Goal: Task Accomplishment & Management: Manage account settings

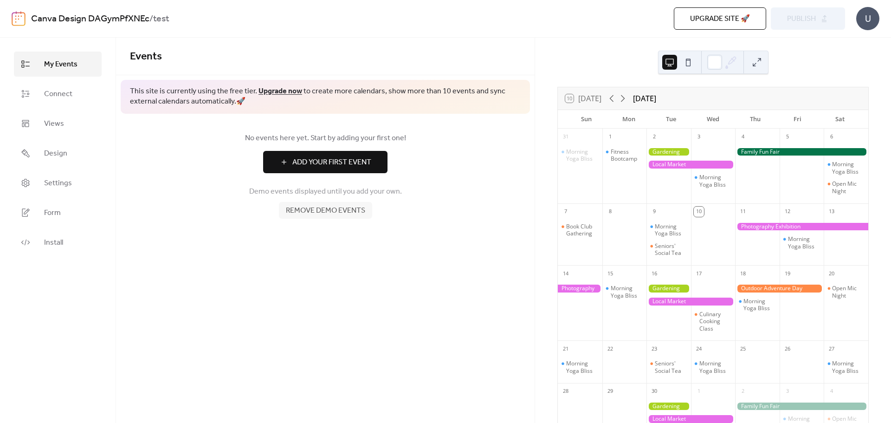
click at [335, 214] on span "Remove demo events" at bounding box center [325, 210] width 79 height 11
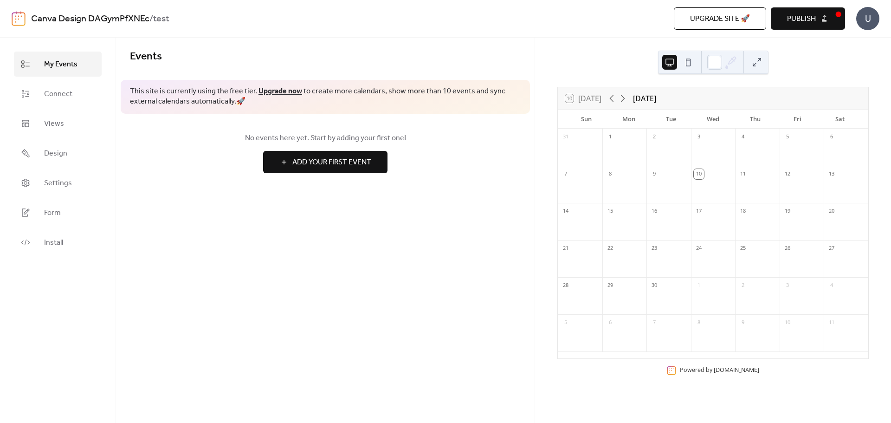
click at [348, 159] on span "Add Your First Event" at bounding box center [331, 162] width 79 height 11
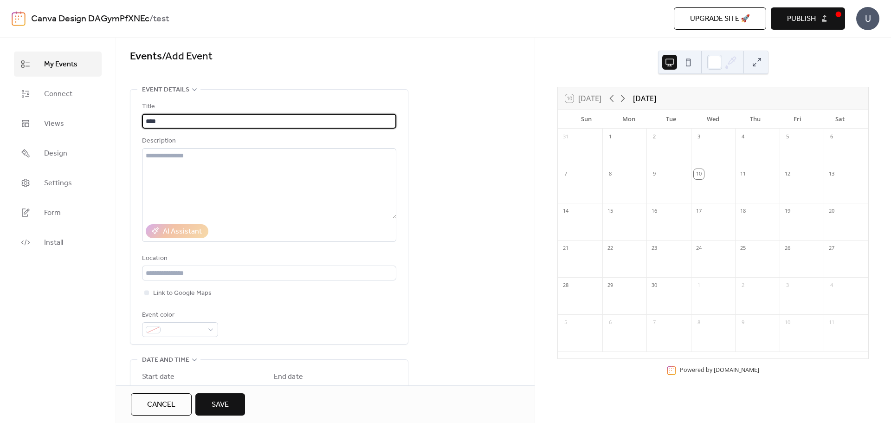
type input "****"
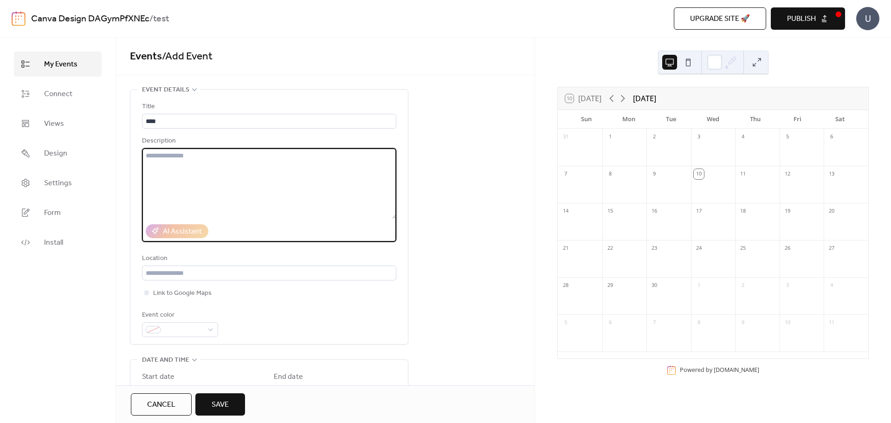
click at [348, 159] on textarea at bounding box center [269, 183] width 254 height 71
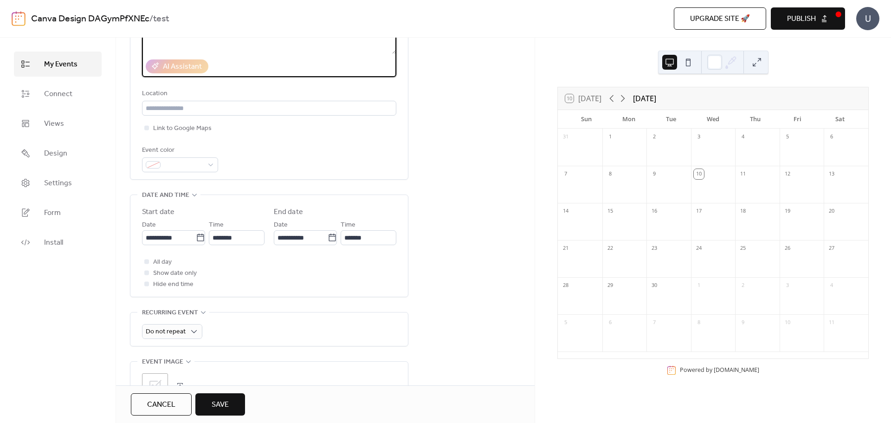
scroll to position [278, 0]
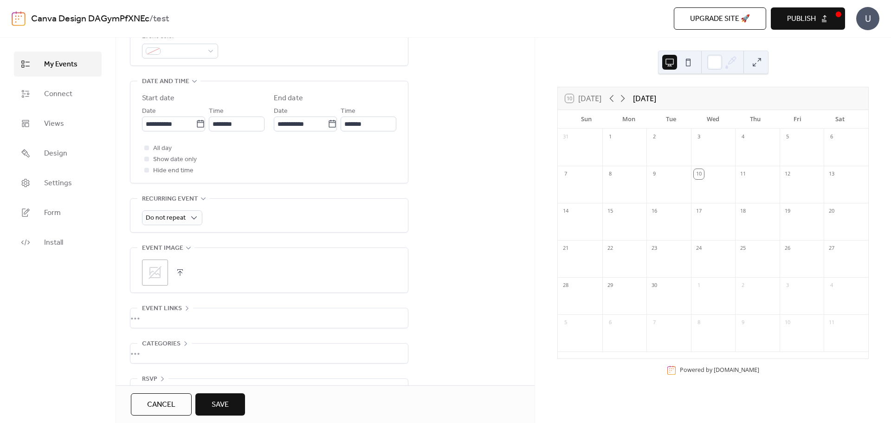
type textarea "*********"
click at [225, 406] on span "Save" at bounding box center [220, 404] width 17 height 11
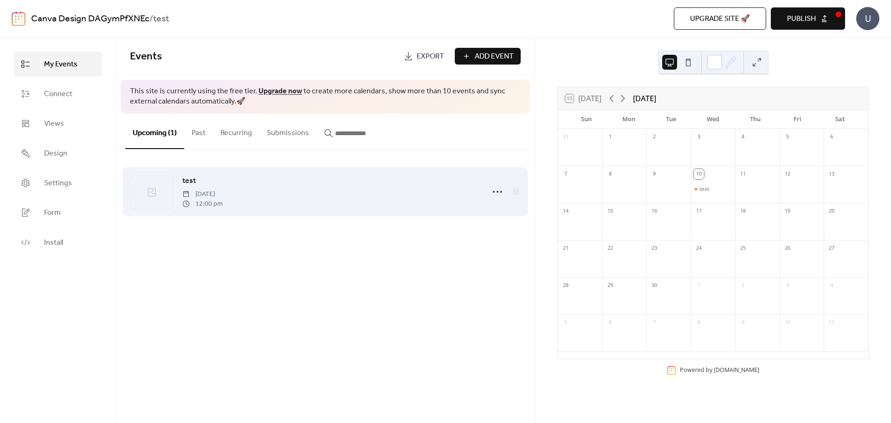
click at [305, 194] on div "test [DATE] 12:00 pm" at bounding box center [330, 191] width 296 height 33
click at [501, 193] on circle at bounding box center [501, 192] width 2 height 2
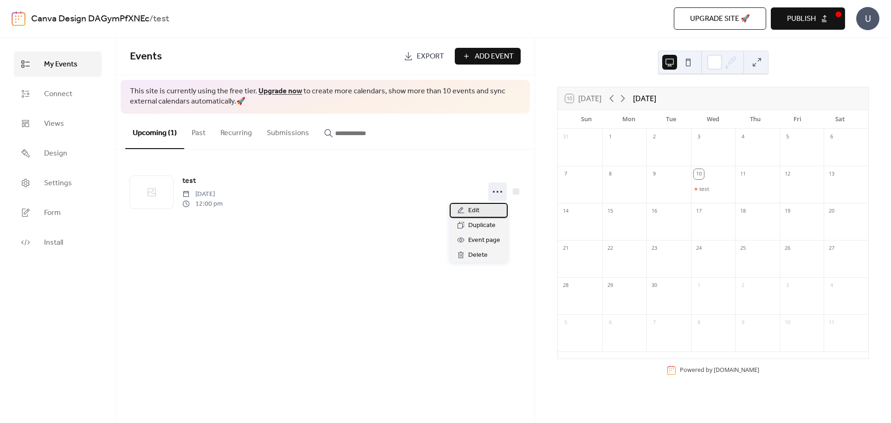
click at [485, 209] on div "Edit" at bounding box center [479, 210] width 58 height 15
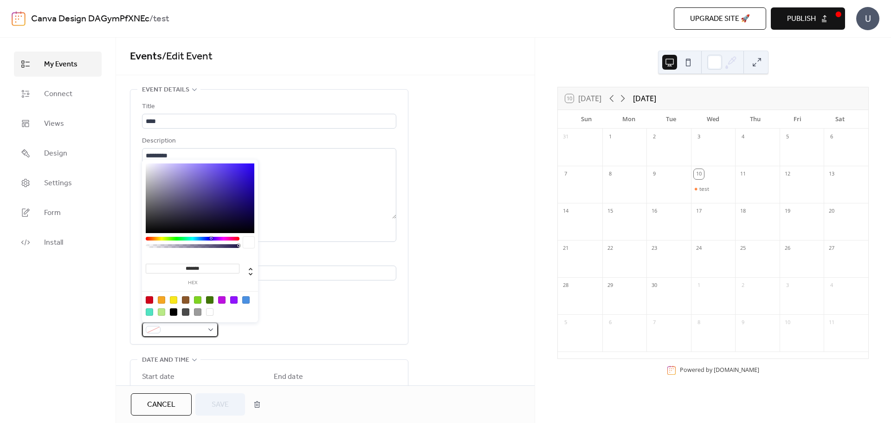
click at [206, 326] on div at bounding box center [180, 329] width 76 height 15
click at [199, 300] on div at bounding box center [197, 299] width 7 height 7
type input "*******"
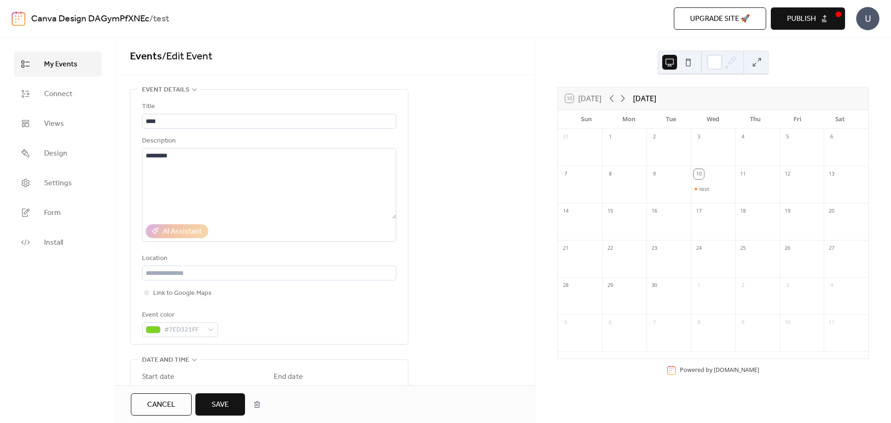
click at [216, 397] on button "Save" at bounding box center [220, 404] width 50 height 22
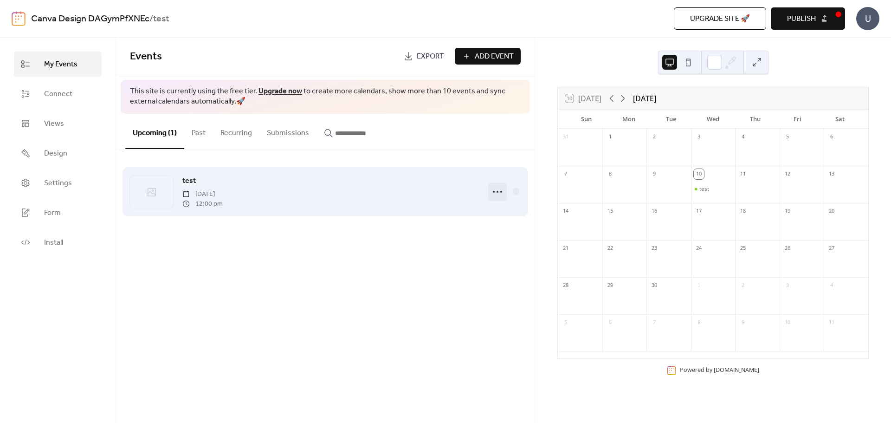
click at [495, 190] on icon at bounding box center [497, 191] width 15 height 15
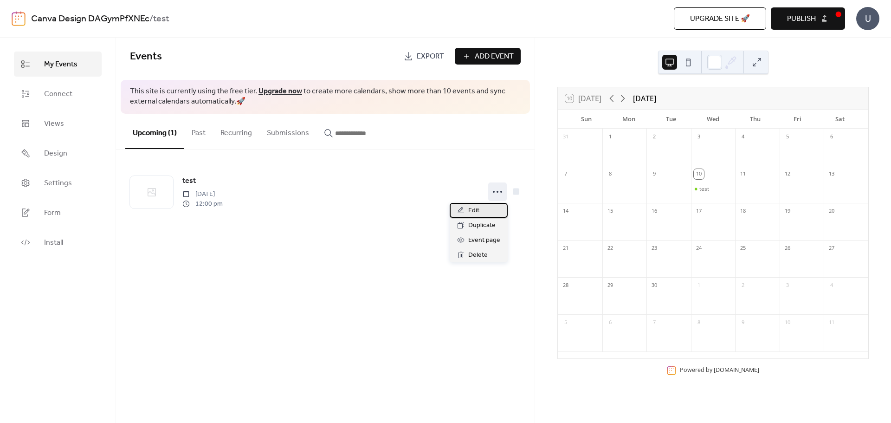
click at [479, 212] on div "Edit" at bounding box center [479, 210] width 58 height 15
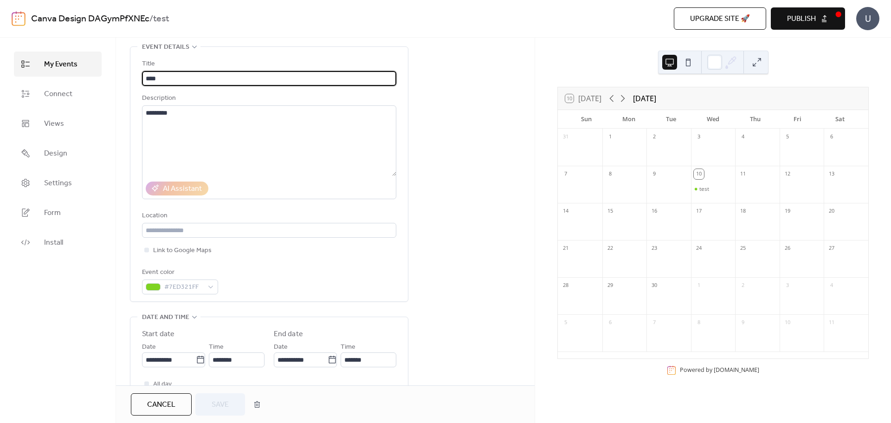
scroll to position [186, 0]
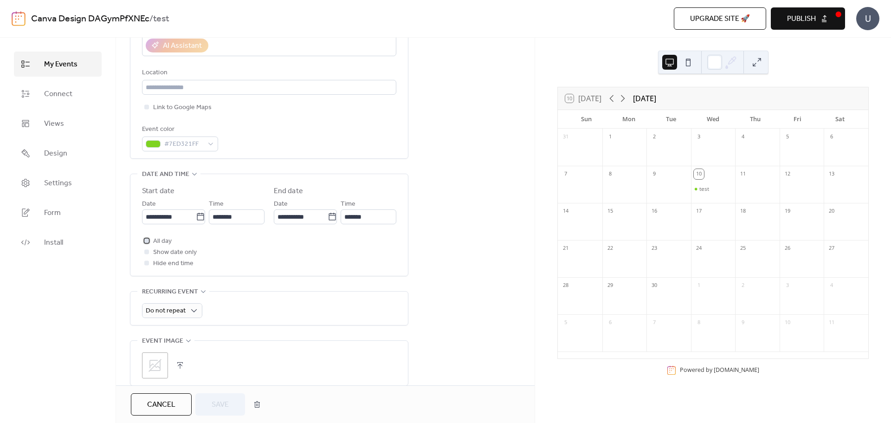
click at [165, 242] on span "All day" at bounding box center [162, 241] width 19 height 11
click at [222, 409] on span "Save" at bounding box center [220, 404] width 17 height 11
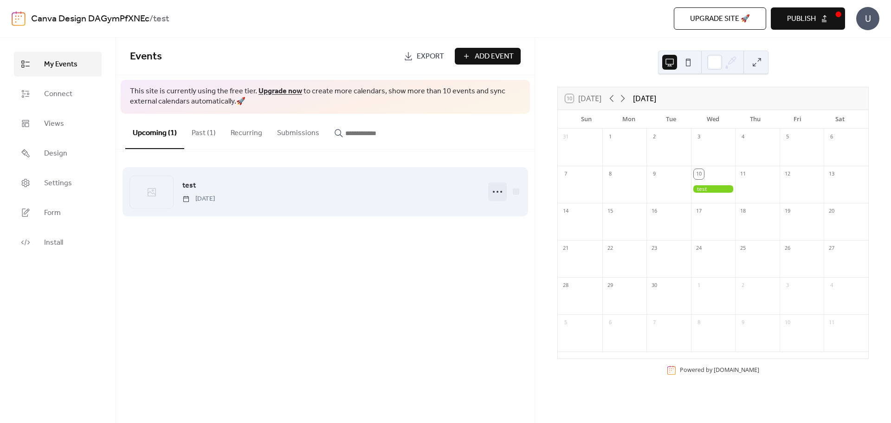
click at [493, 190] on icon at bounding box center [497, 191] width 15 height 15
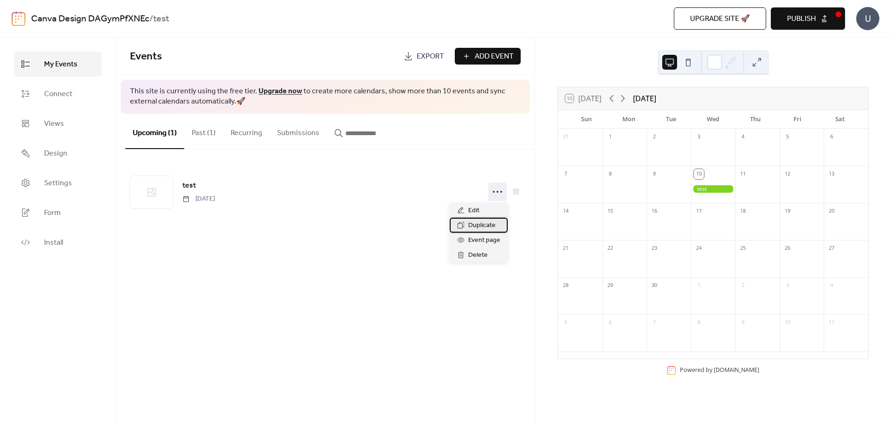
click at [482, 219] on div "Duplicate" at bounding box center [479, 225] width 58 height 15
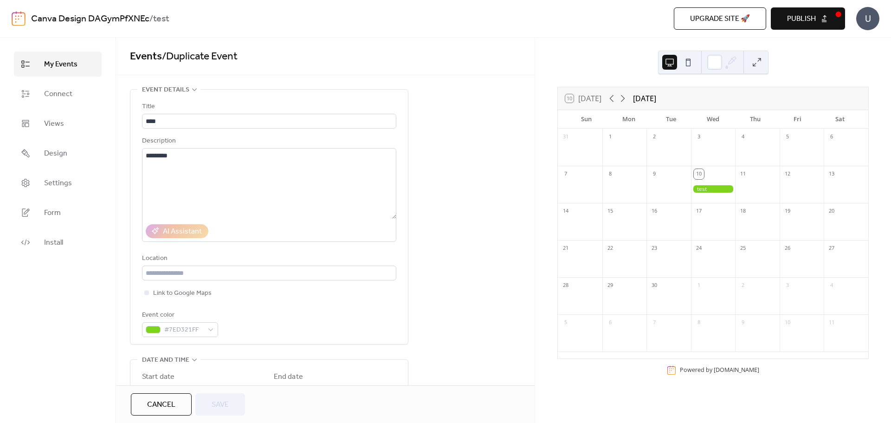
click at [167, 392] on div "Cancel Save" at bounding box center [325, 404] width 418 height 38
click at [179, 410] on button "Cancel" at bounding box center [161, 404] width 61 height 22
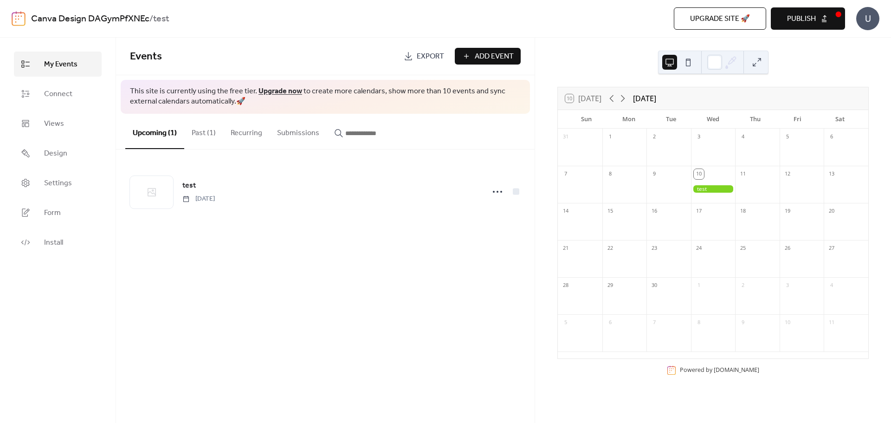
click at [715, 189] on div at bounding box center [713, 189] width 45 height 8
click at [686, 182] on div at bounding box center [690, 185] width 13 height 13
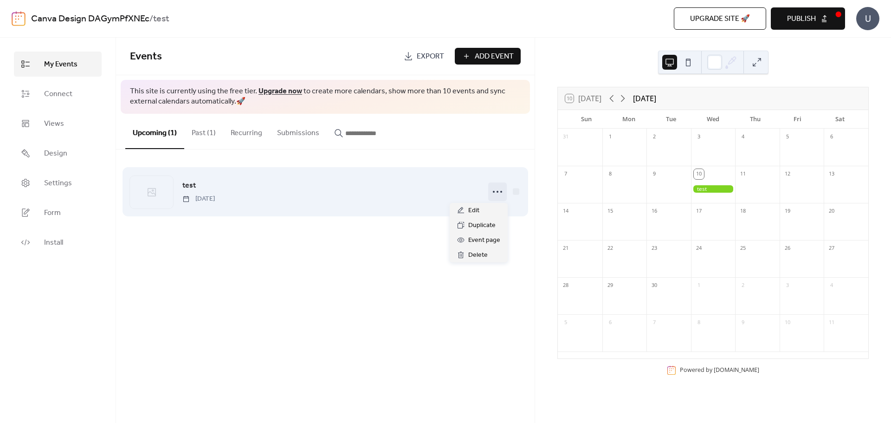
click at [498, 193] on icon at bounding box center [497, 191] width 15 height 15
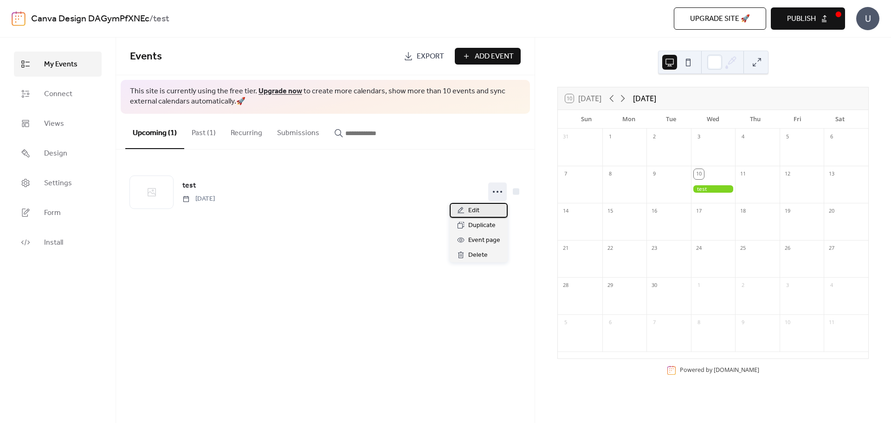
click at [487, 210] on div "Edit" at bounding box center [479, 210] width 58 height 15
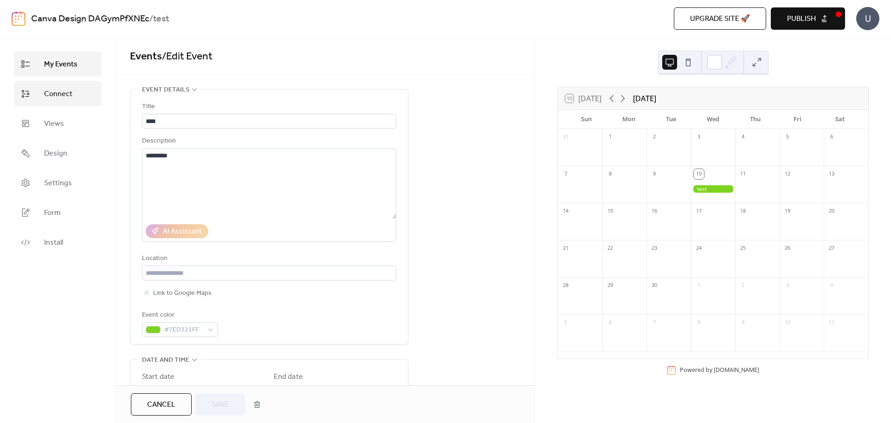
click at [64, 99] on span "Connect" at bounding box center [58, 94] width 28 height 11
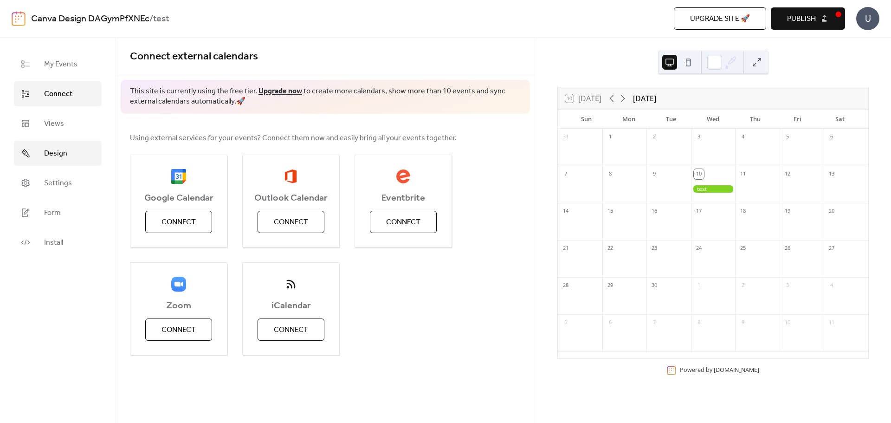
click at [65, 155] on span "Design" at bounding box center [55, 153] width 23 height 11
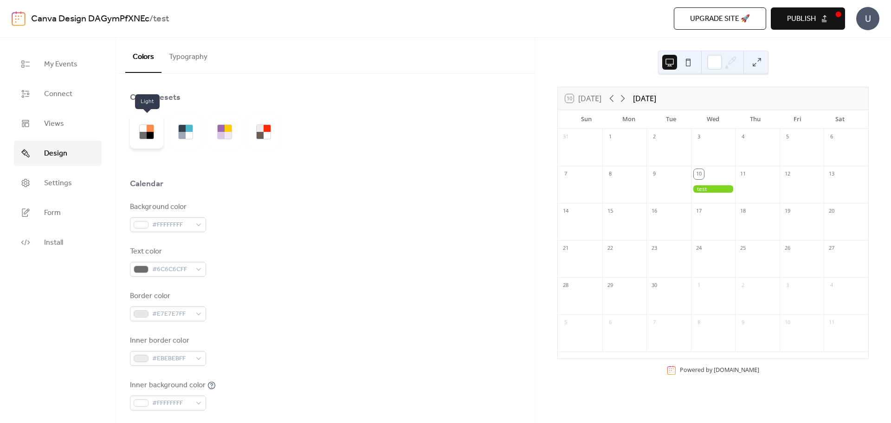
click at [143, 130] on div at bounding box center [143, 128] width 7 height 7
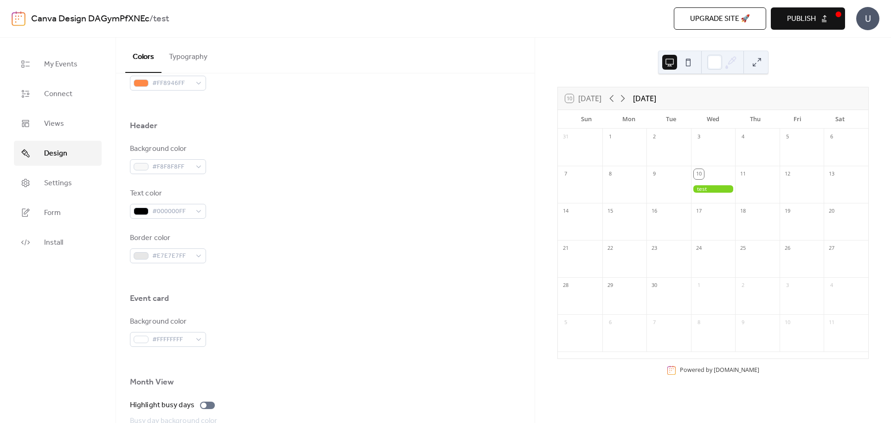
scroll to position [371, 0]
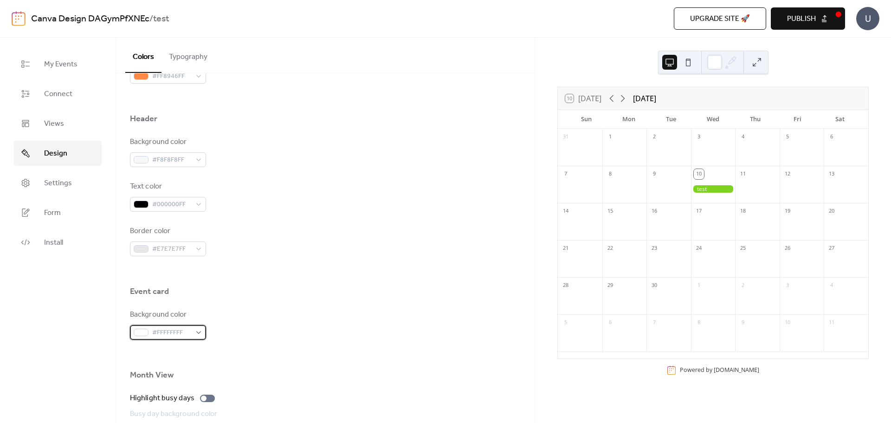
click at [185, 334] on span "#FFFFFFFF" at bounding box center [171, 332] width 39 height 11
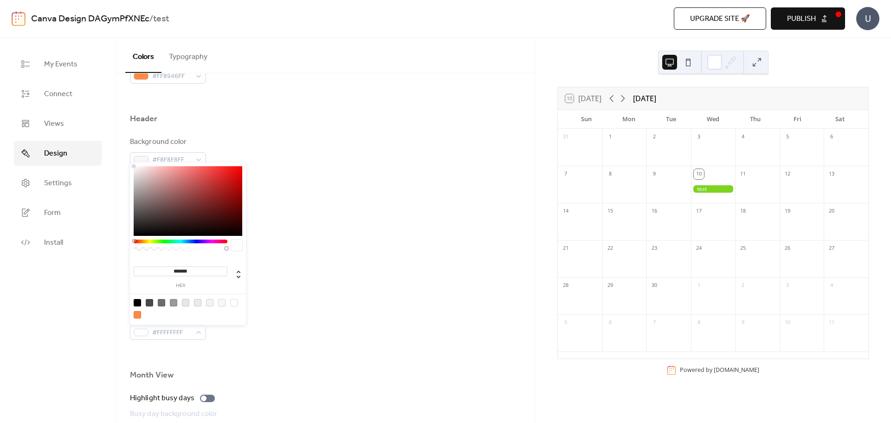
click at [138, 316] on div at bounding box center [137, 314] width 7 height 7
type input "*******"
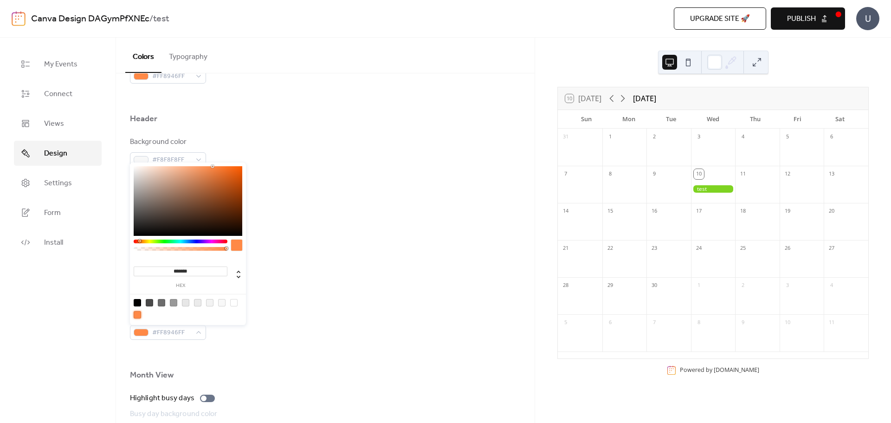
click at [139, 315] on div at bounding box center [137, 314] width 7 height 7
click at [260, 348] on div at bounding box center [325, 355] width 391 height 30
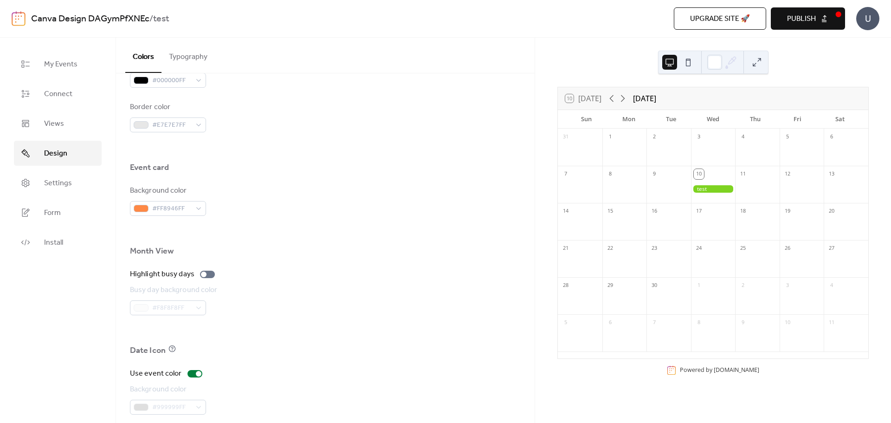
scroll to position [550, 0]
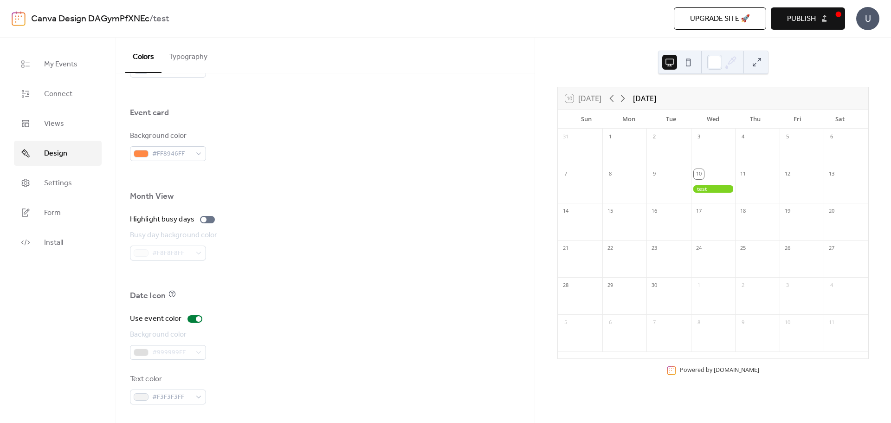
click at [340, 215] on div "Highlight busy days" at bounding box center [325, 219] width 391 height 11
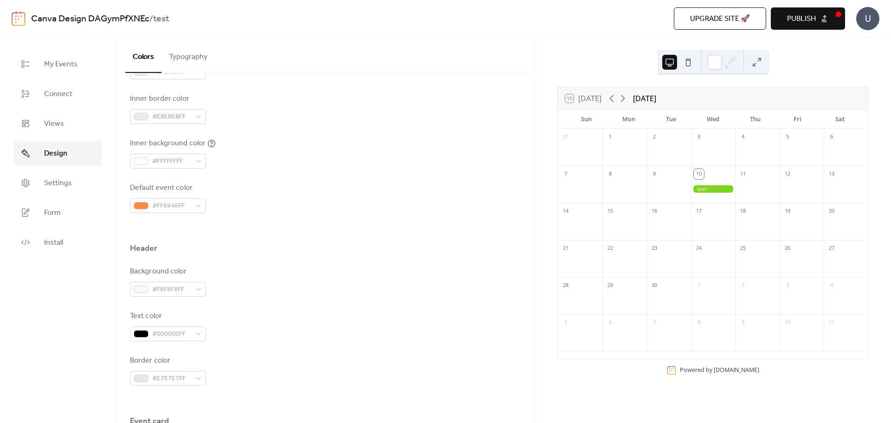
scroll to position [86, 0]
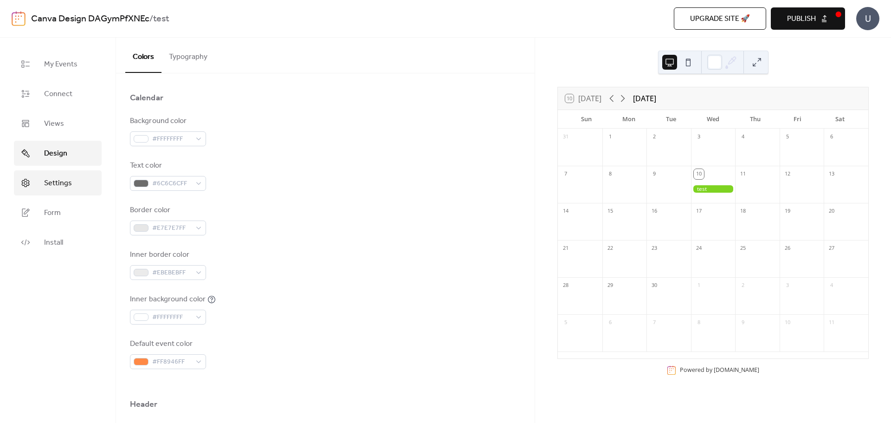
click at [67, 178] on span "Settings" at bounding box center [58, 183] width 28 height 11
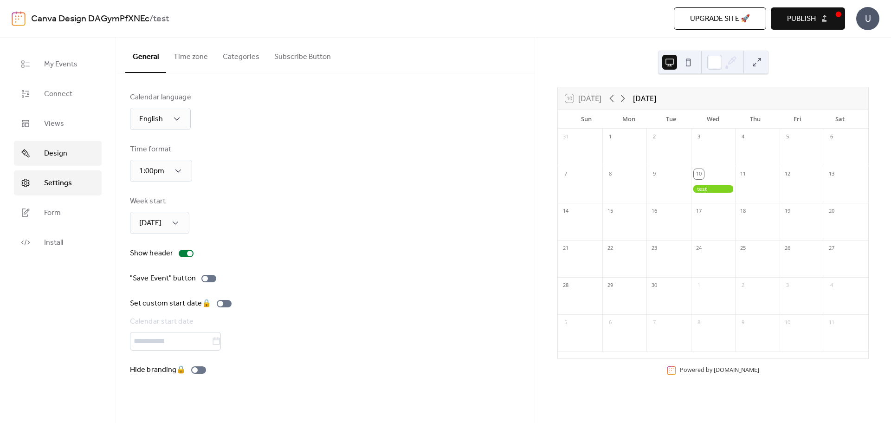
click at [71, 148] on link "Design" at bounding box center [58, 153] width 88 height 25
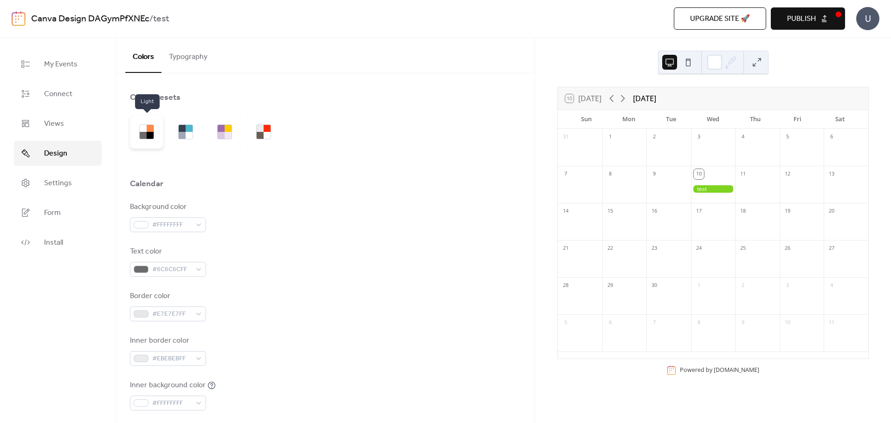
click at [153, 135] on div at bounding box center [150, 135] width 7 height 7
click at [151, 131] on div at bounding box center [150, 128] width 7 height 7
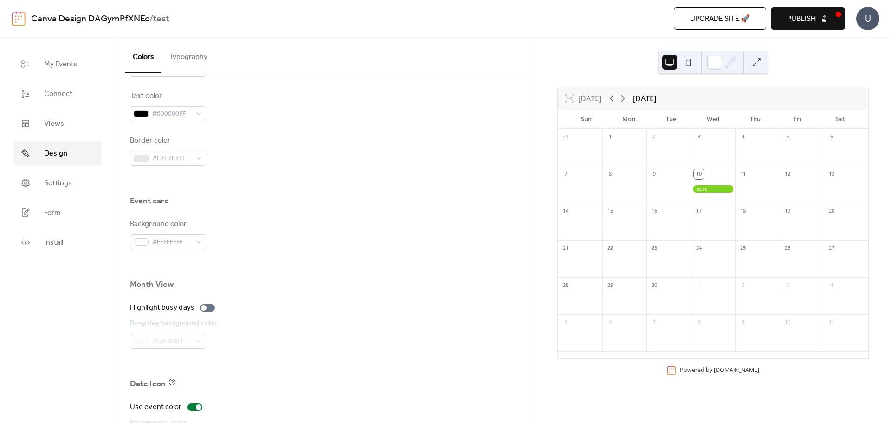
scroll to position [464, 0]
click at [194, 237] on div "#FFFFFFFF" at bounding box center [168, 239] width 76 height 15
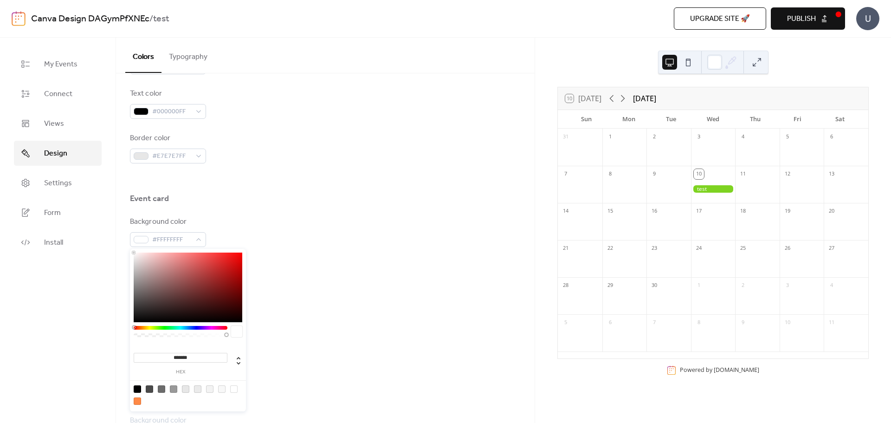
click at [137, 402] on div at bounding box center [137, 400] width 7 height 7
type input "*******"
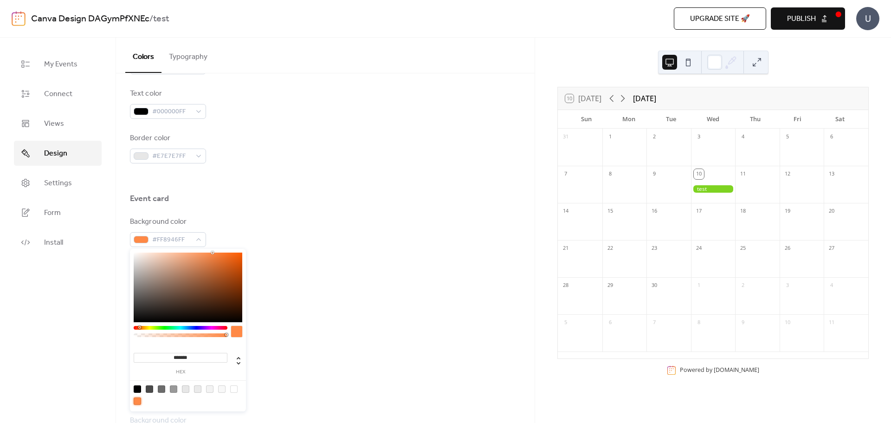
click at [287, 366] on div at bounding box center [325, 361] width 391 height 30
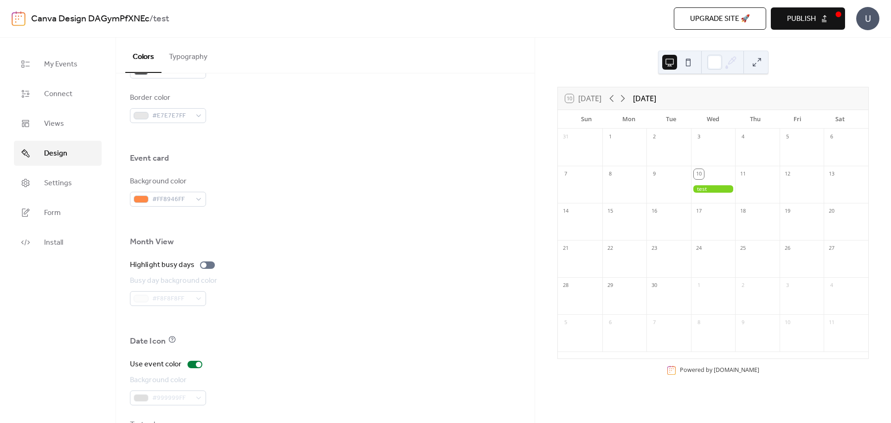
scroll to position [550, 0]
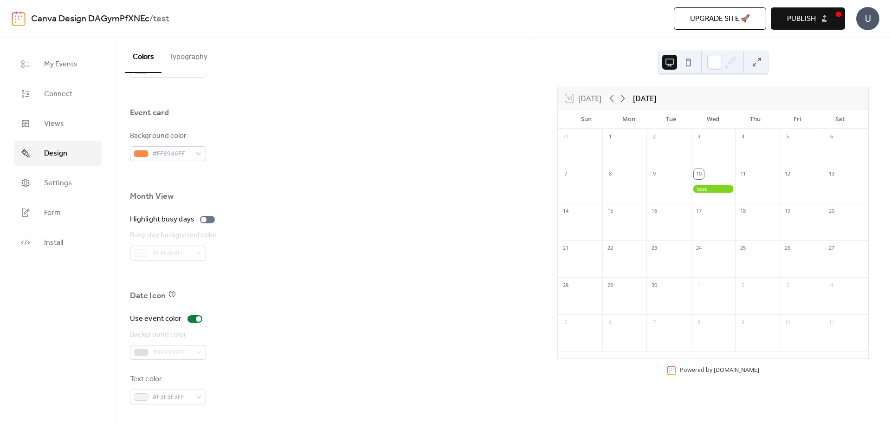
click at [287, 361] on div "Use event color Background color #999999FF Text color #F3F3F3FF" at bounding box center [325, 358] width 391 height 91
click at [72, 59] on span "My Events" at bounding box center [60, 64] width 33 height 11
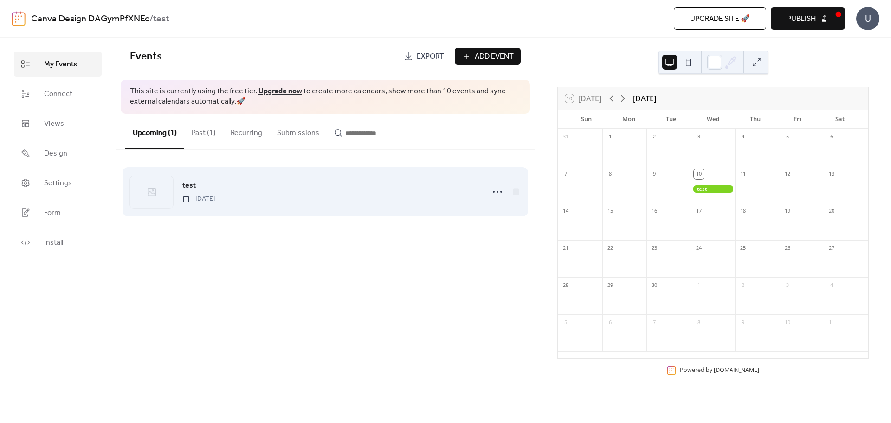
click at [215, 194] on span "[DATE]" at bounding box center [198, 199] width 32 height 10
click at [500, 192] on icon at bounding box center [497, 191] width 15 height 15
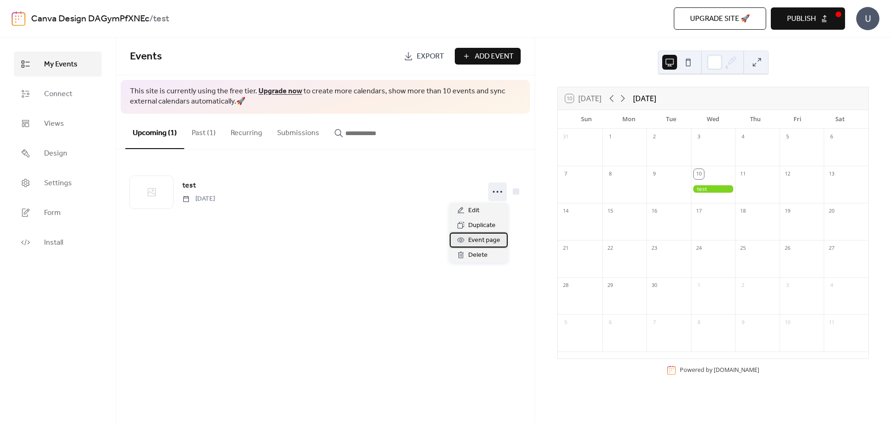
click at [480, 240] on span "Event page" at bounding box center [484, 240] width 32 height 11
click at [728, 65] on icon at bounding box center [731, 62] width 14 height 14
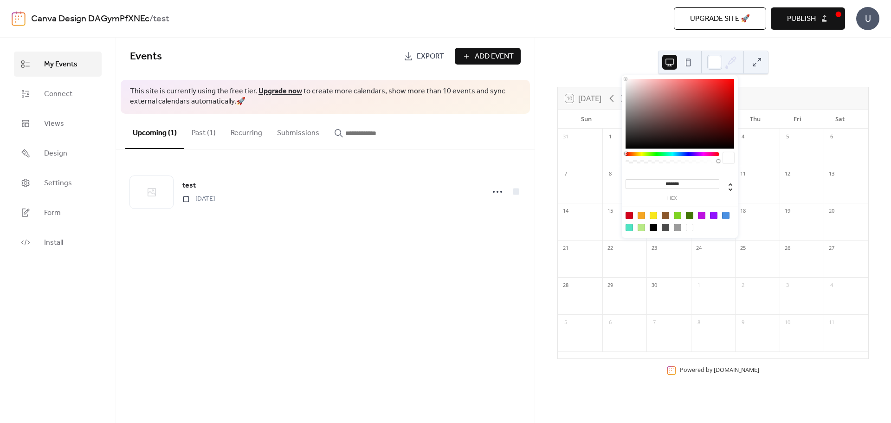
click at [651, 214] on div at bounding box center [652, 215] width 7 height 7
type input "*******"
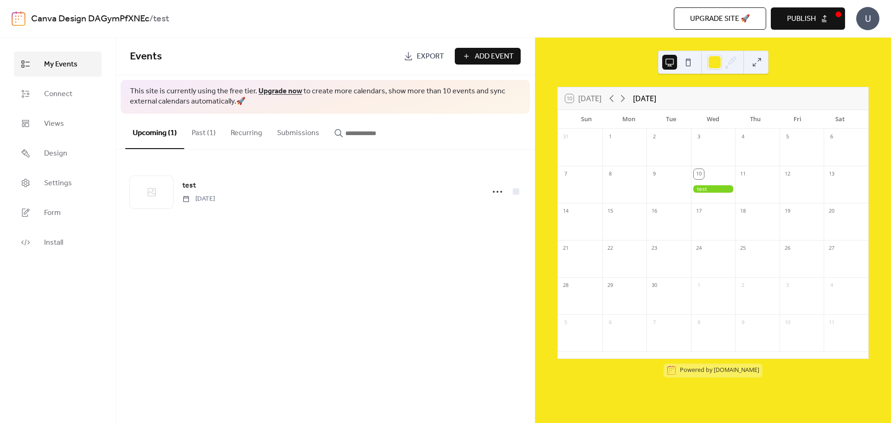
click at [469, 240] on div "Events Export Add Event This site is currently using the free tier. Upgrade now…" at bounding box center [325, 230] width 418 height 385
click at [710, 171] on div "10" at bounding box center [713, 173] width 45 height 15
click at [710, 165] on div "3" at bounding box center [713, 147] width 45 height 37
click at [758, 176] on div "11" at bounding box center [757, 173] width 45 height 15
click at [697, 175] on div "10" at bounding box center [699, 174] width 10 height 10
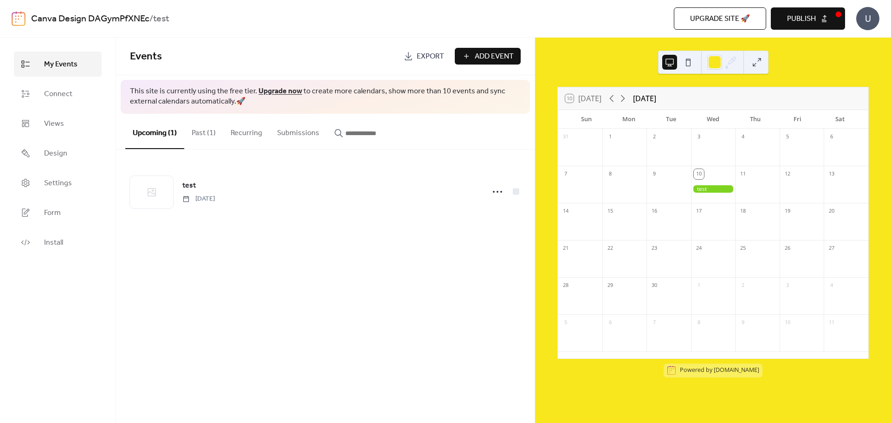
click at [721, 213] on div "17" at bounding box center [713, 210] width 45 height 15
click at [699, 211] on div "17" at bounding box center [699, 211] width 10 height 10
click at [422, 303] on div "Events Export Add Event This site is currently using the free tier. Upgrade now…" at bounding box center [325, 230] width 418 height 385
click at [755, 59] on button at bounding box center [756, 62] width 15 height 15
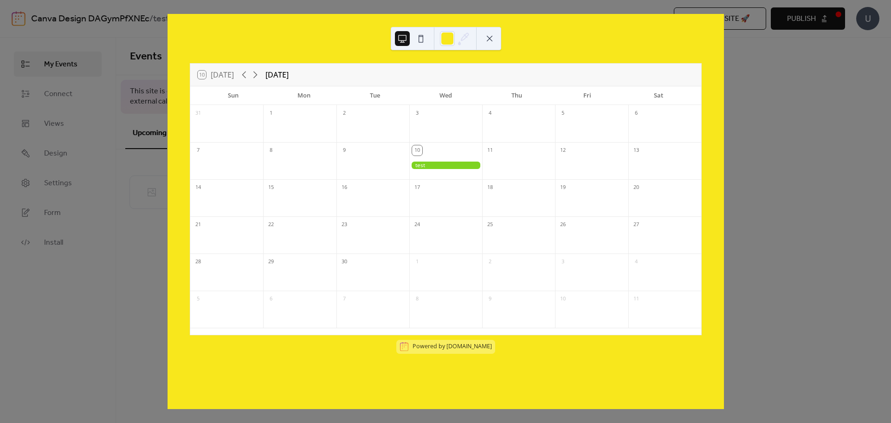
click at [491, 38] on button at bounding box center [489, 38] width 15 height 15
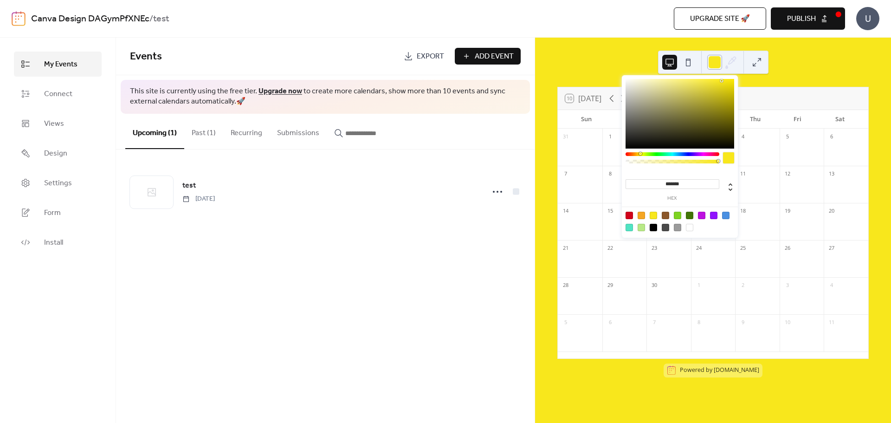
click at [718, 62] on div at bounding box center [714, 62] width 15 height 15
click at [689, 224] on div at bounding box center [689, 227] width 7 height 7
type input "*******"
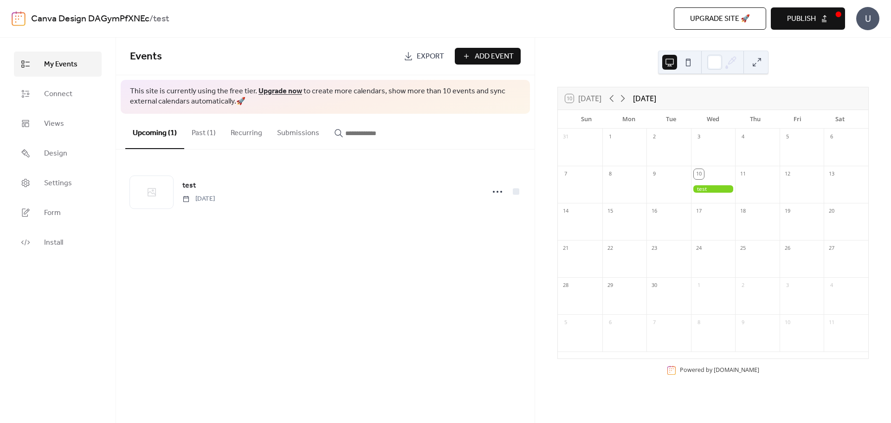
click at [686, 62] on button at bounding box center [688, 62] width 15 height 15
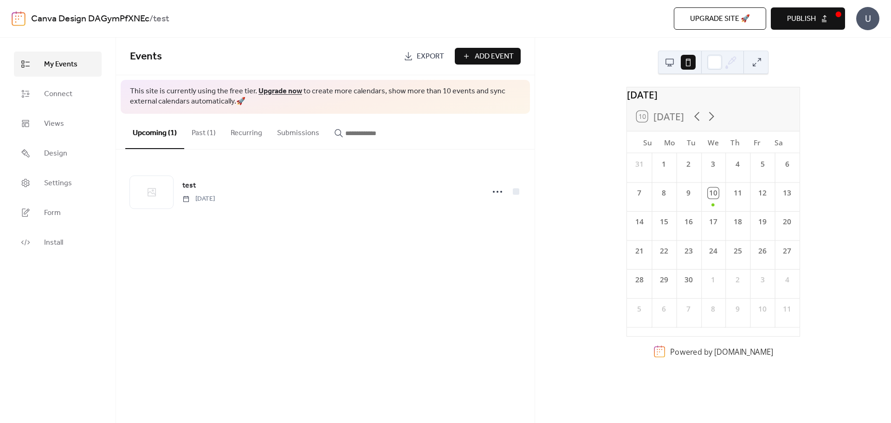
click at [669, 64] on button at bounding box center [669, 62] width 15 height 15
